Goal: Find contact information: Find contact information

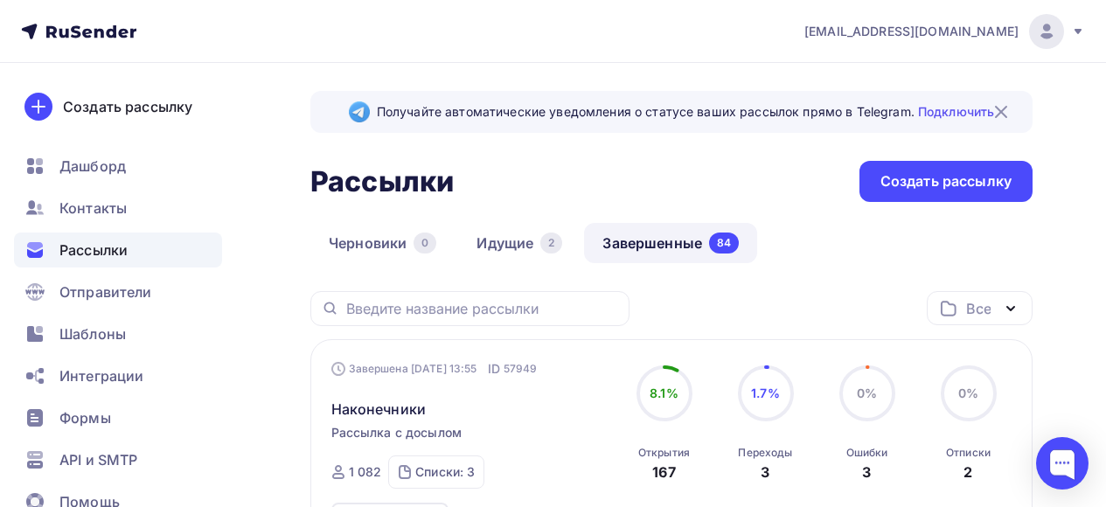
scroll to position [87, 0]
click at [657, 240] on link "Завершенные 85" at bounding box center [668, 243] width 172 height 40
click at [623, 246] on link "Завершенные 85" at bounding box center [668, 243] width 172 height 40
click at [501, 238] on link "Идущие 1" at bounding box center [518, 243] width 121 height 40
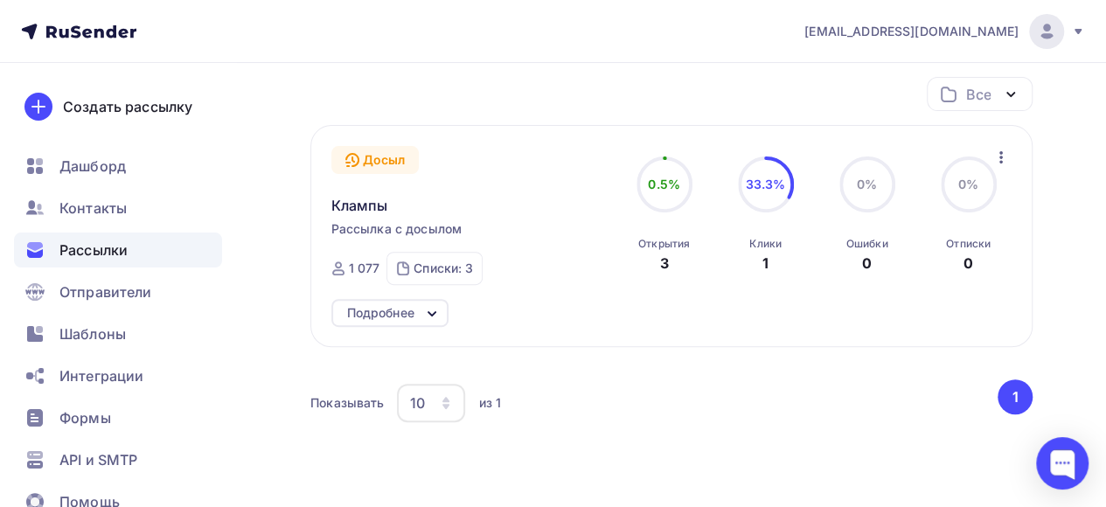
scroll to position [45, 0]
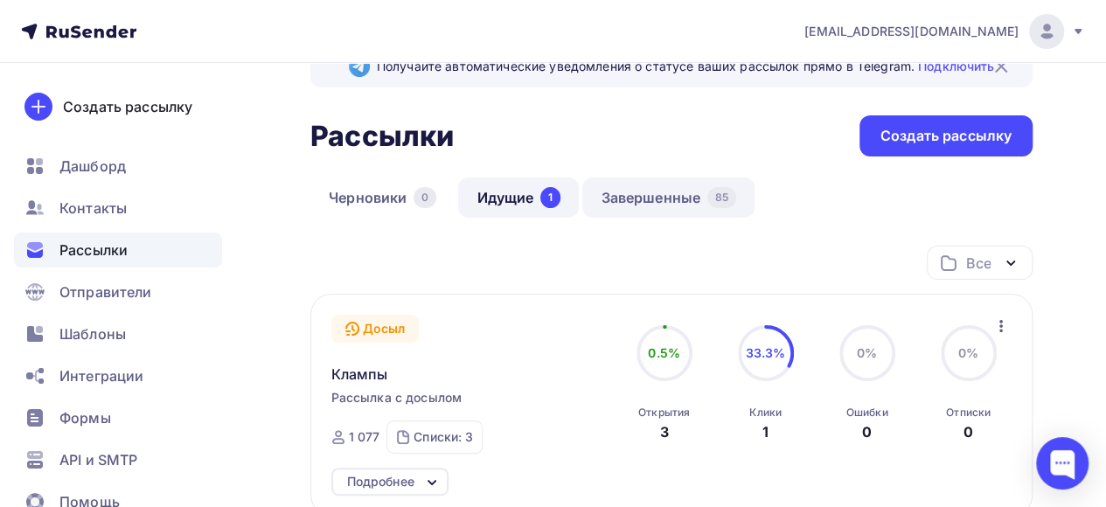
click at [685, 203] on link "Завершенные 85" at bounding box center [668, 197] width 172 height 40
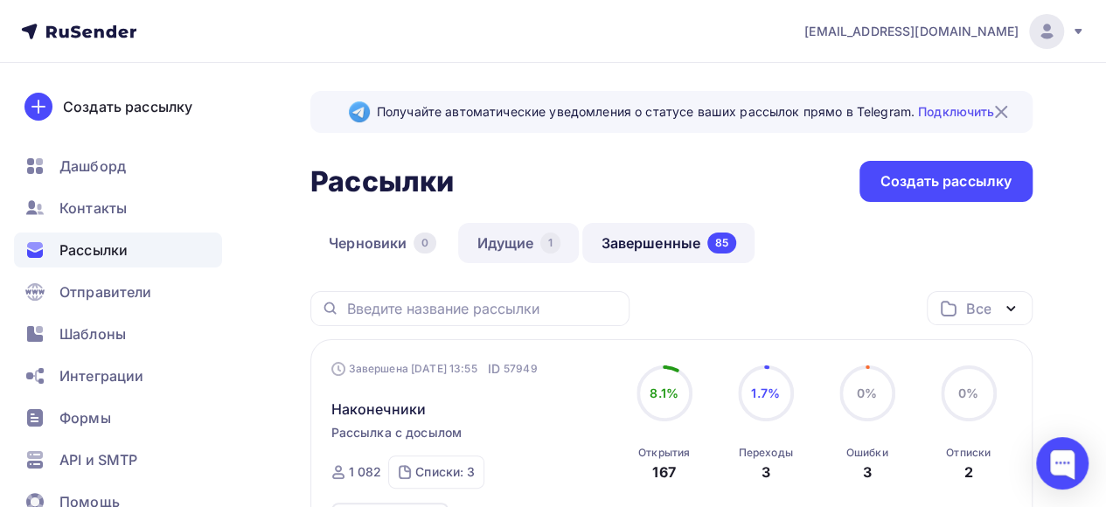
click at [510, 250] on link "Идущие 1" at bounding box center [518, 243] width 121 height 40
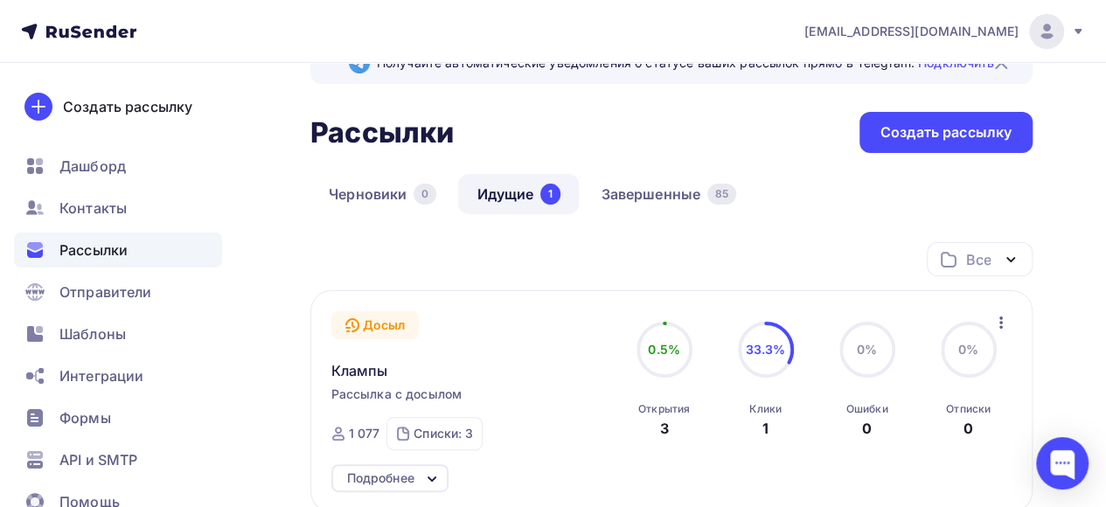
scroll to position [87, 0]
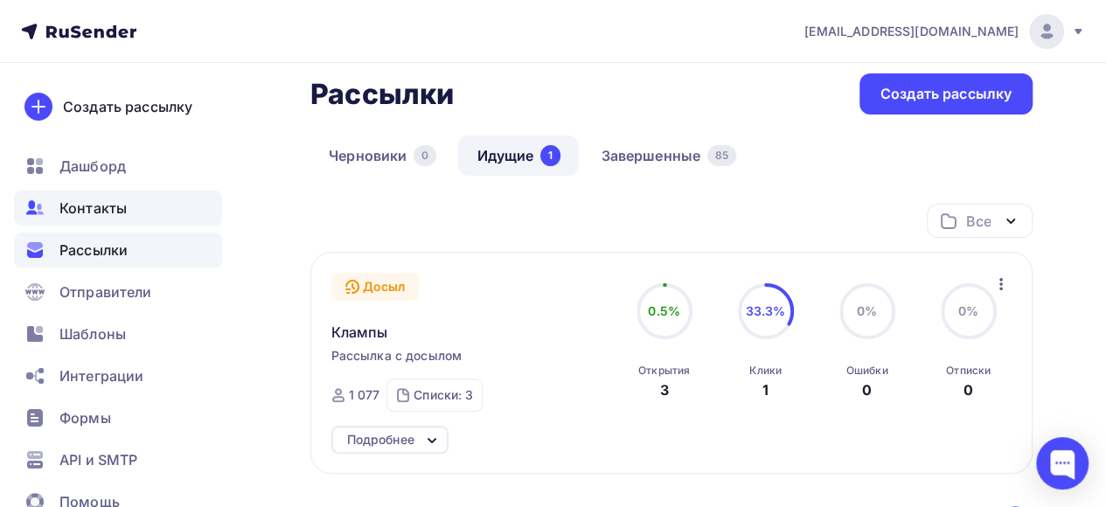
click at [119, 210] on span "Контакты" at bounding box center [92, 208] width 67 height 21
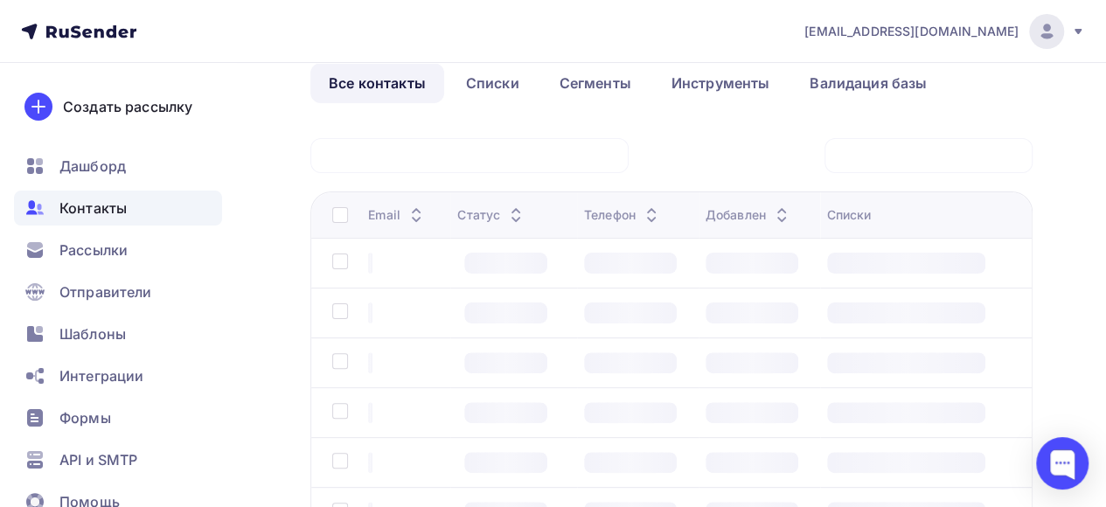
click at [82, 213] on span "Контакты" at bounding box center [92, 208] width 67 height 21
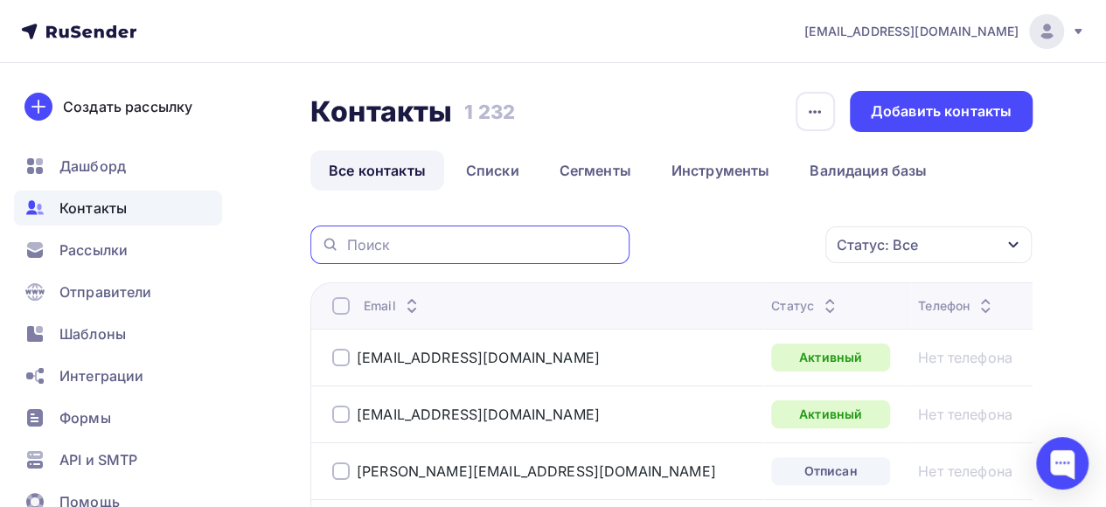
paste input "information@lirastom.ru"
type input "information@lirastom.ru"
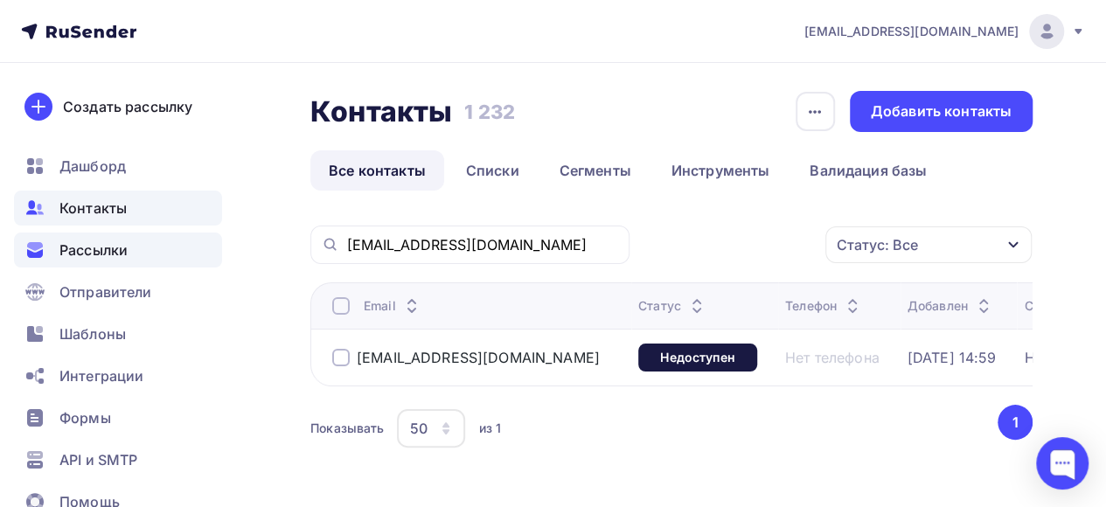
click at [91, 248] on span "Рассылки" at bounding box center [93, 250] width 68 height 21
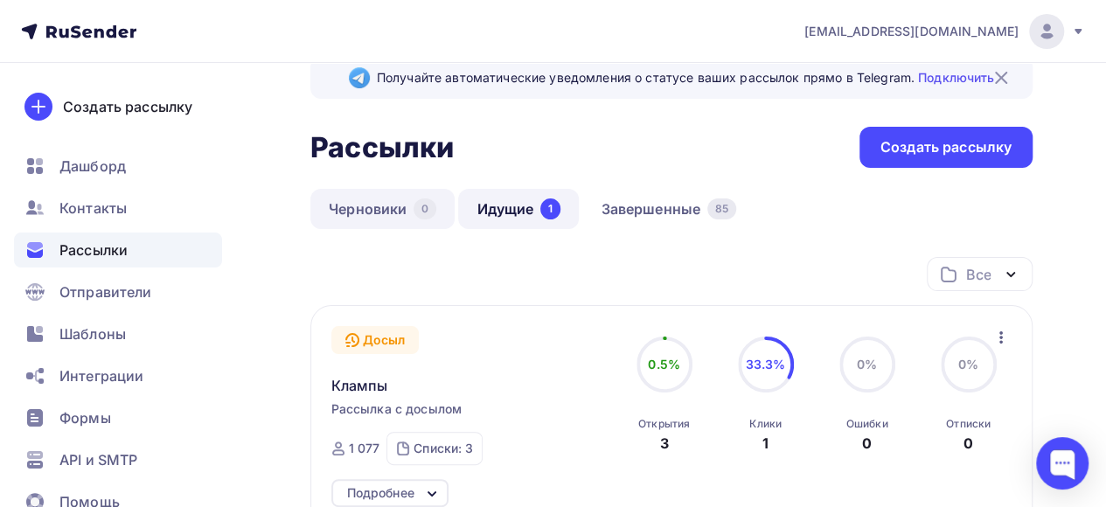
scroll to position [87, 0]
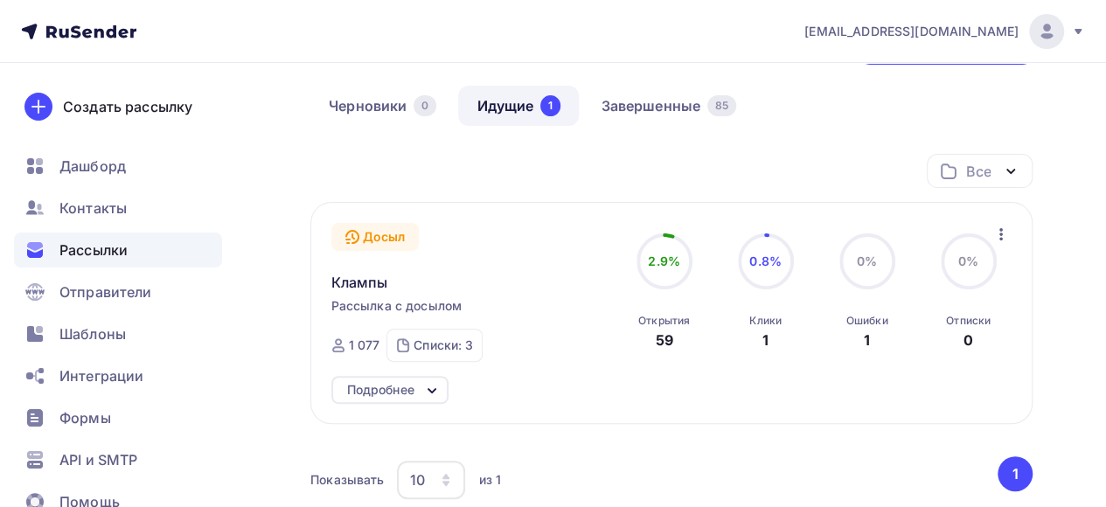
scroll to position [175, 0]
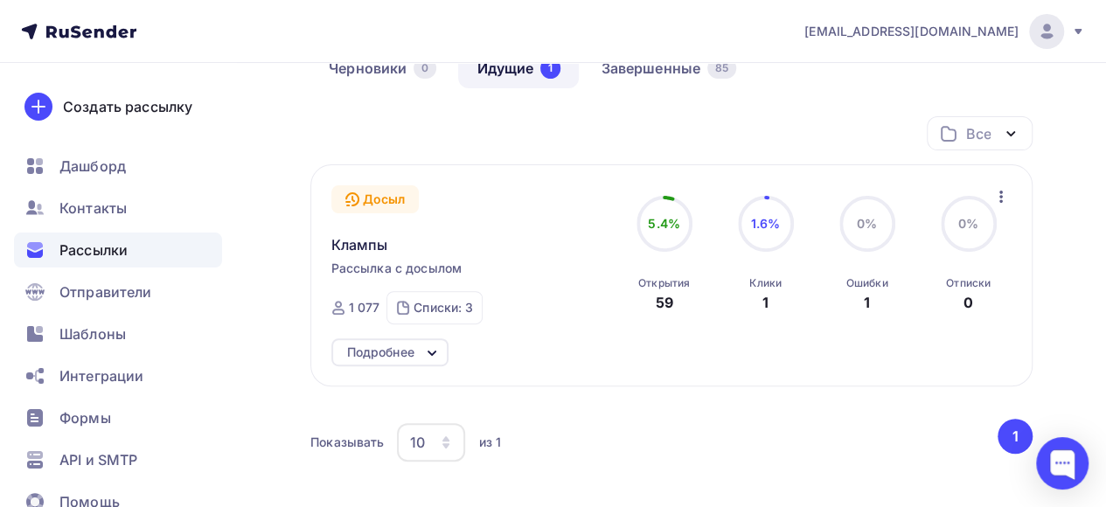
click at [97, 255] on span "Рассылки" at bounding box center [93, 250] width 68 height 21
click at [108, 208] on span "Контакты" at bounding box center [92, 208] width 67 height 21
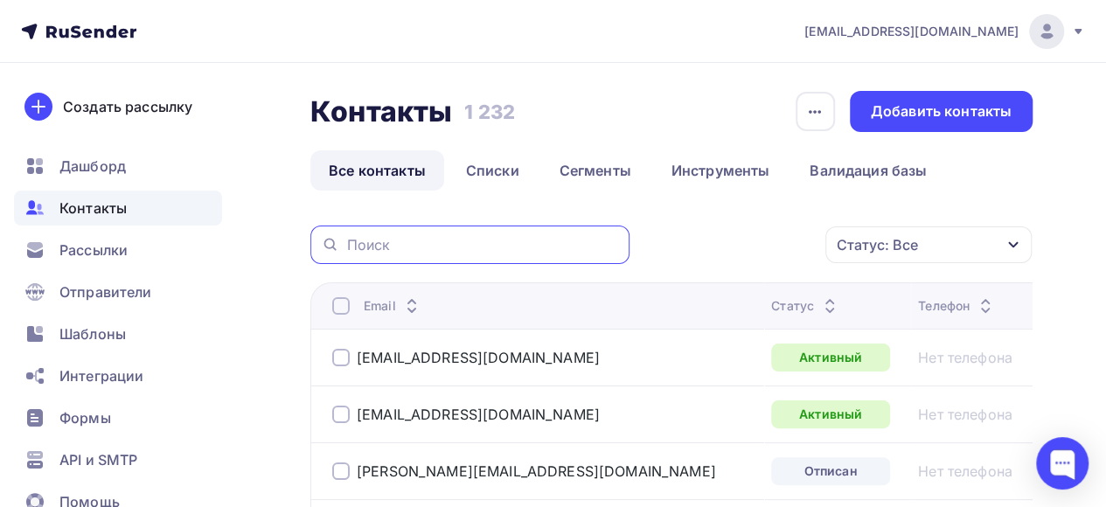
paste input "[EMAIL_ADDRESS][DOMAIN_NAME]"
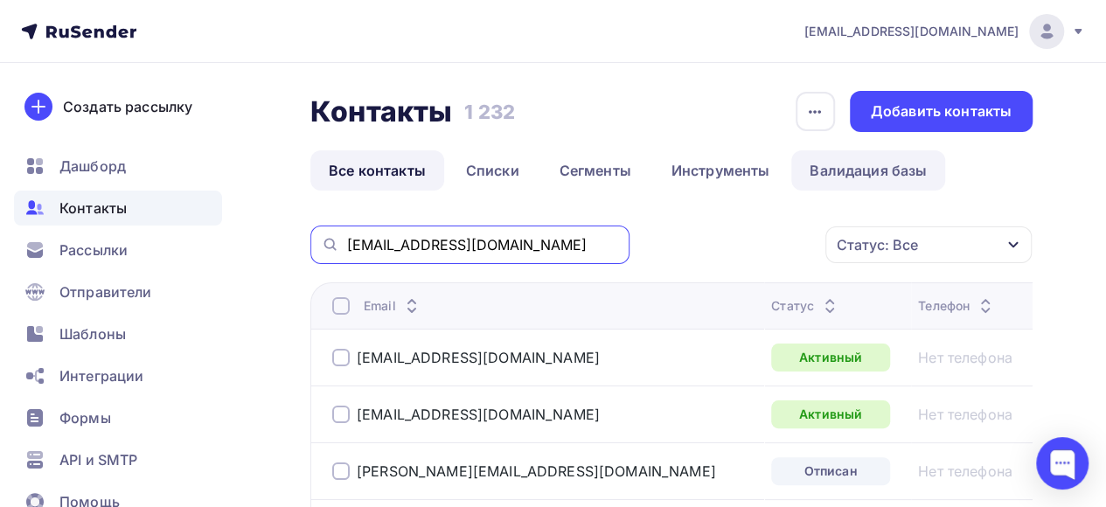
type input "[EMAIL_ADDRESS][DOMAIN_NAME]"
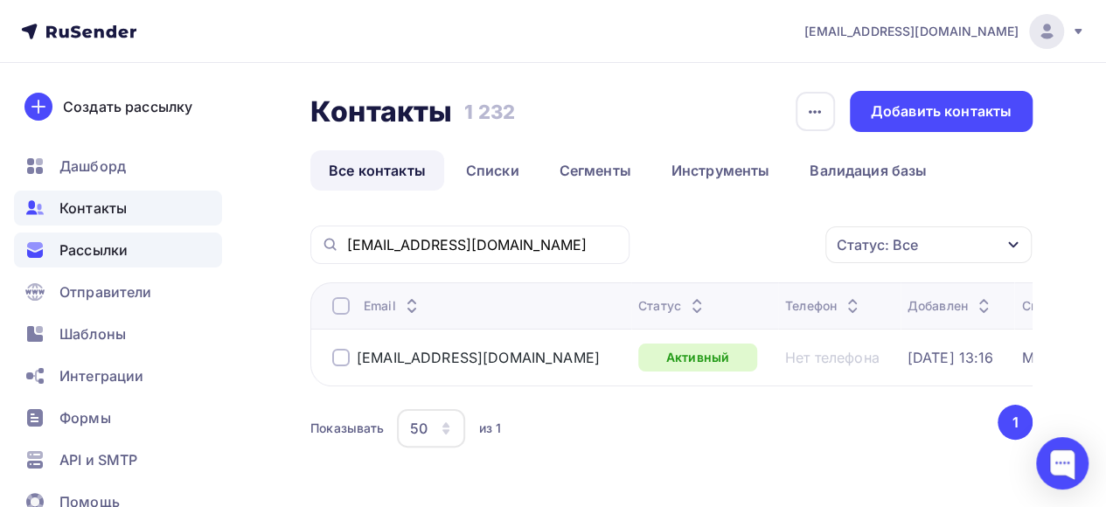
click at [93, 252] on span "Рассылки" at bounding box center [93, 250] width 68 height 21
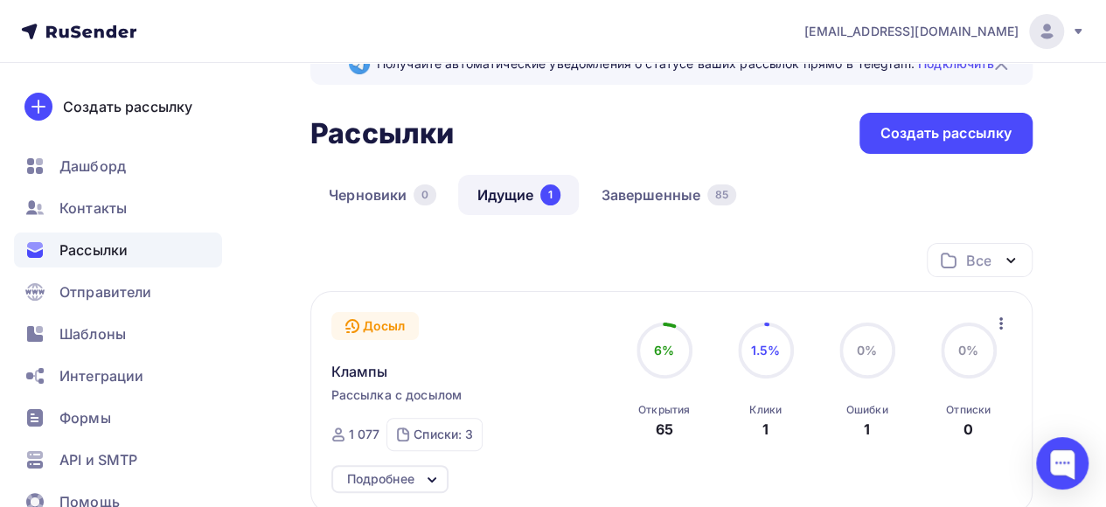
scroll to position [45, 0]
